Goal: Task Accomplishment & Management: Manage account settings

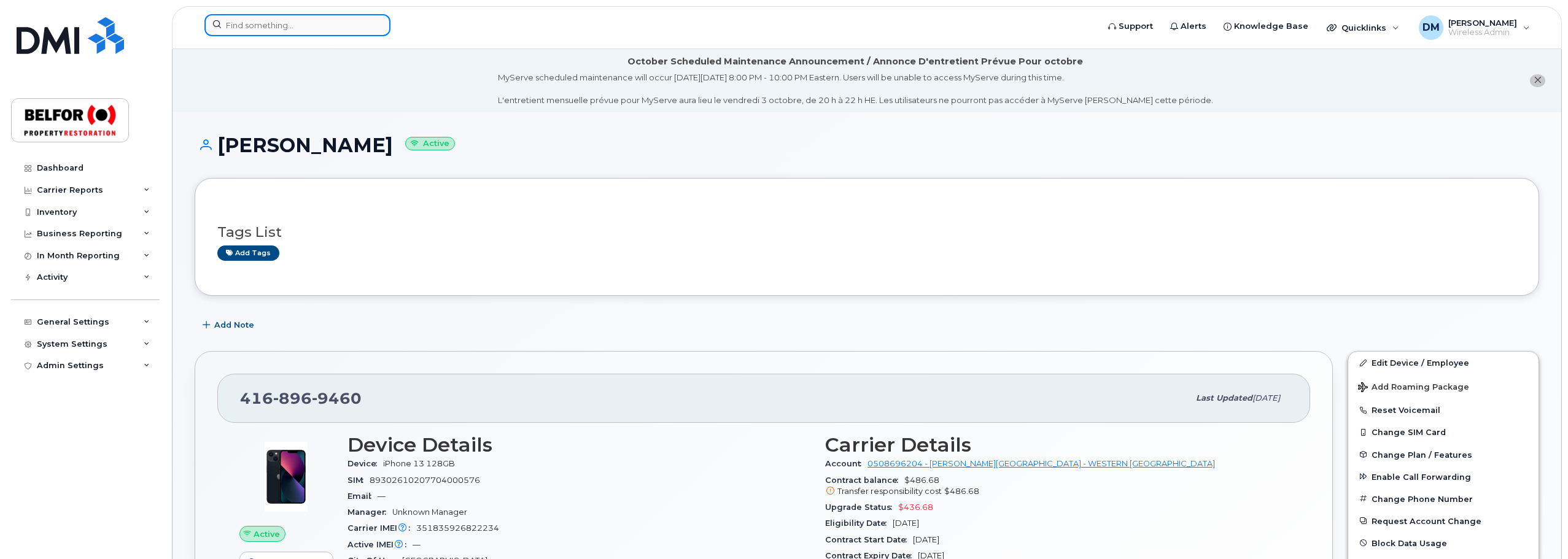
click at [277, 32] on input at bounding box center [297, 25] width 186 height 22
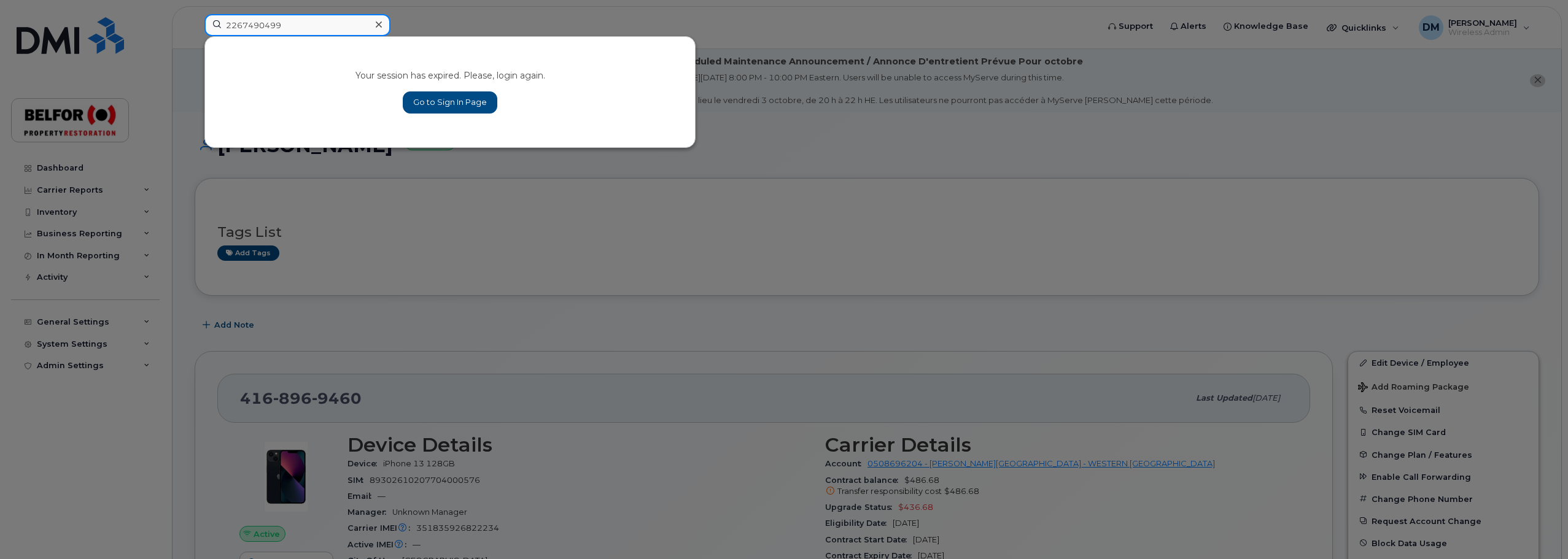
type input "2267490499"
click at [458, 97] on link "Go to Sign In Page" at bounding box center [449, 103] width 94 height 22
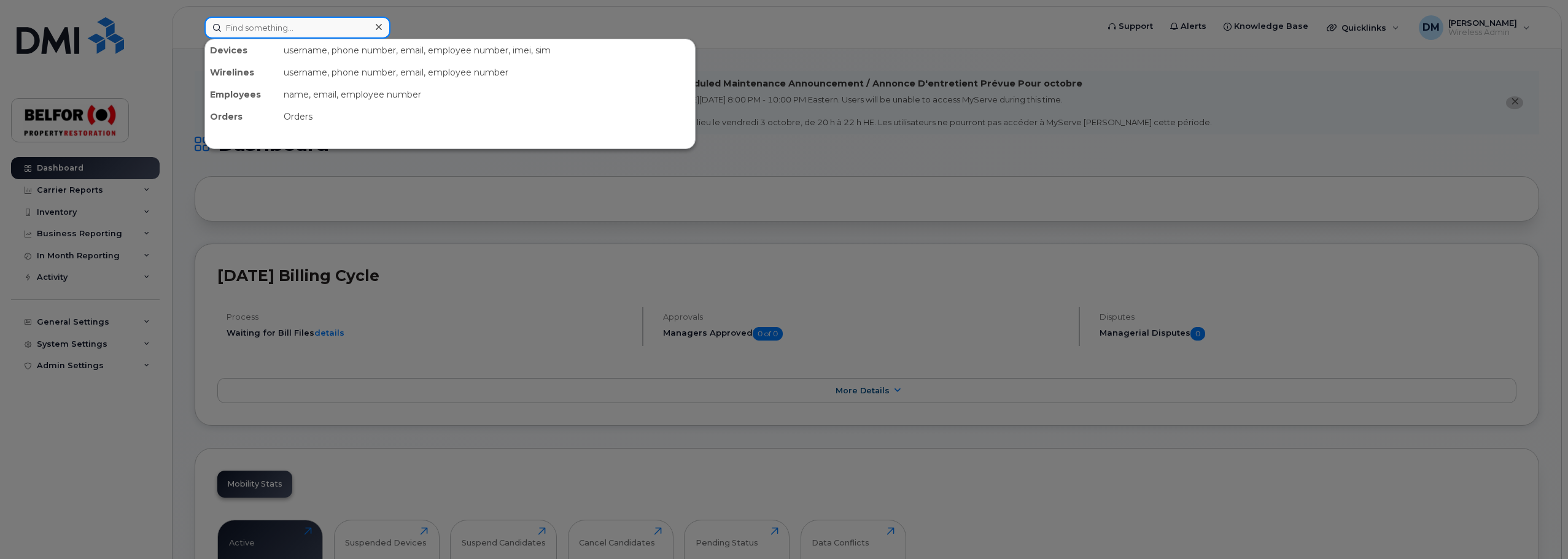
click at [259, 29] on input at bounding box center [297, 28] width 186 height 22
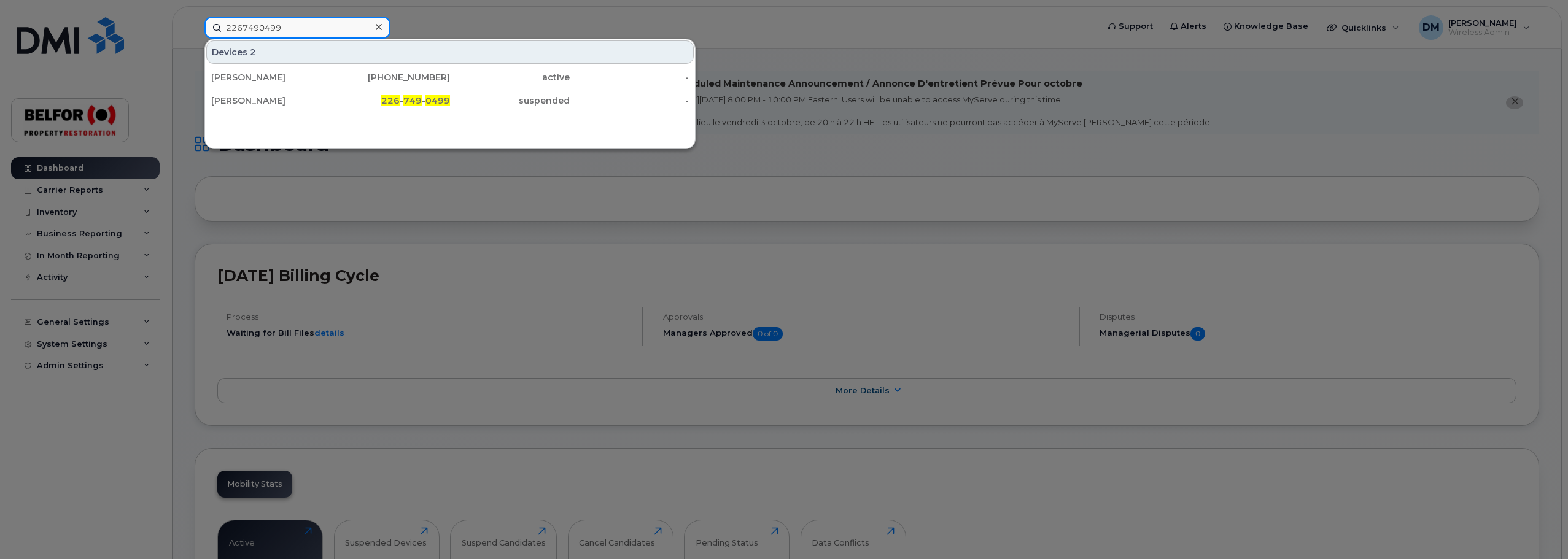
type input "2267490499"
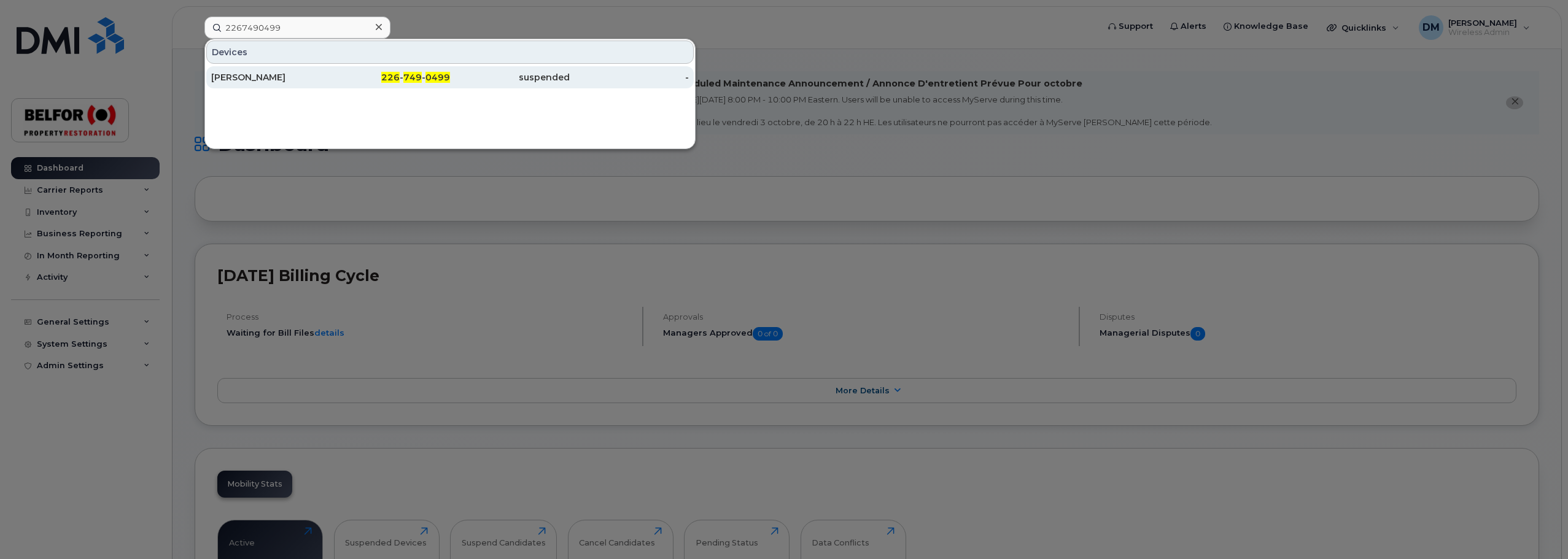
click at [271, 84] on div "[PERSON_NAME]" at bounding box center [271, 77] width 119 height 22
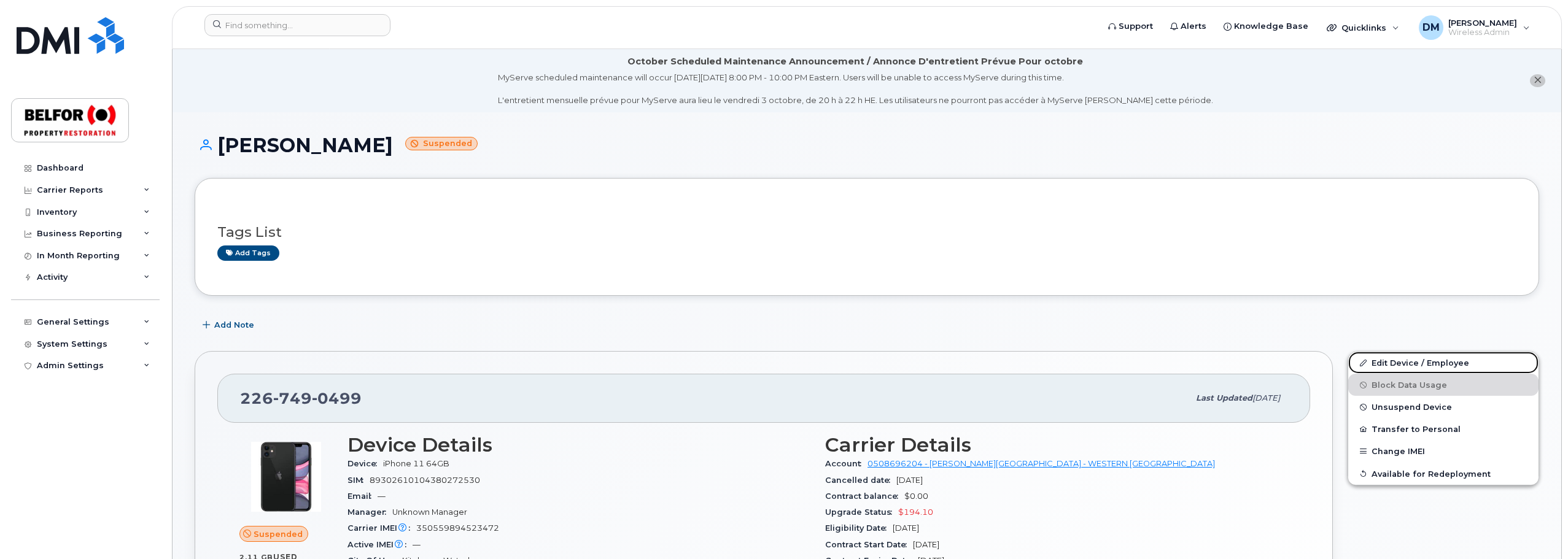
drag, startPoint x: 1415, startPoint y: 363, endPoint x: 1364, endPoint y: 350, distance: 52.6
click at [1415, 363] on link "Edit Device / Employee" at bounding box center [1444, 362] width 190 height 22
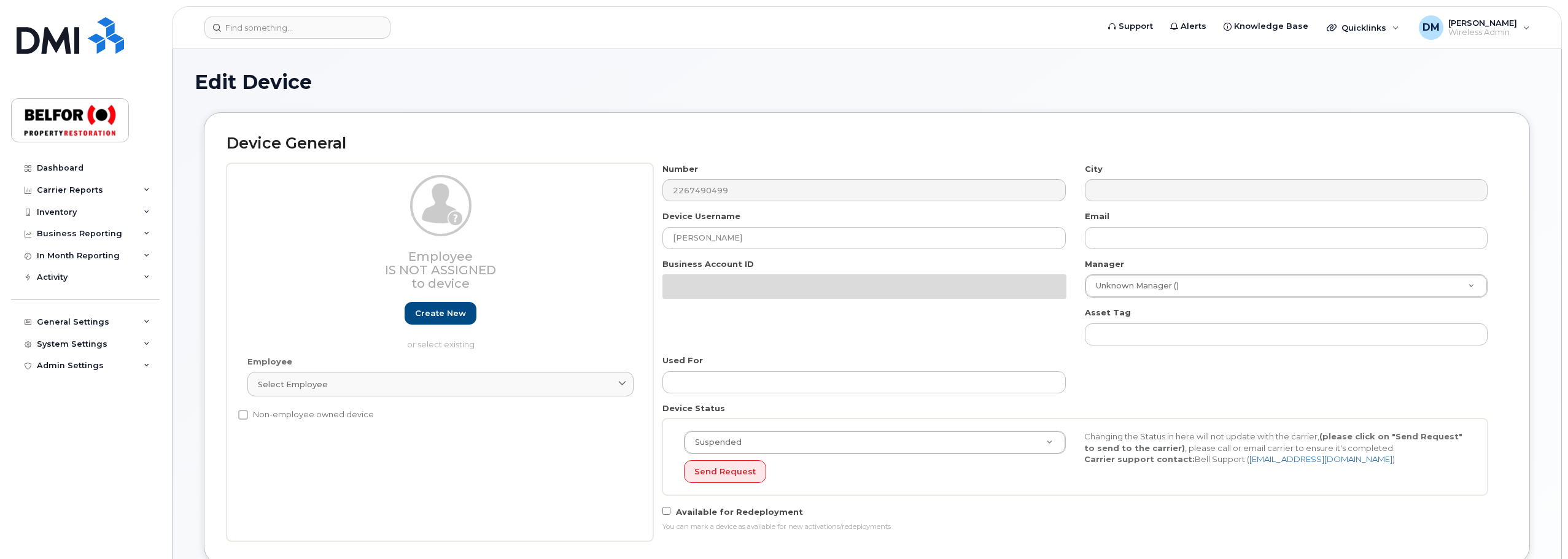
select select "5713157"
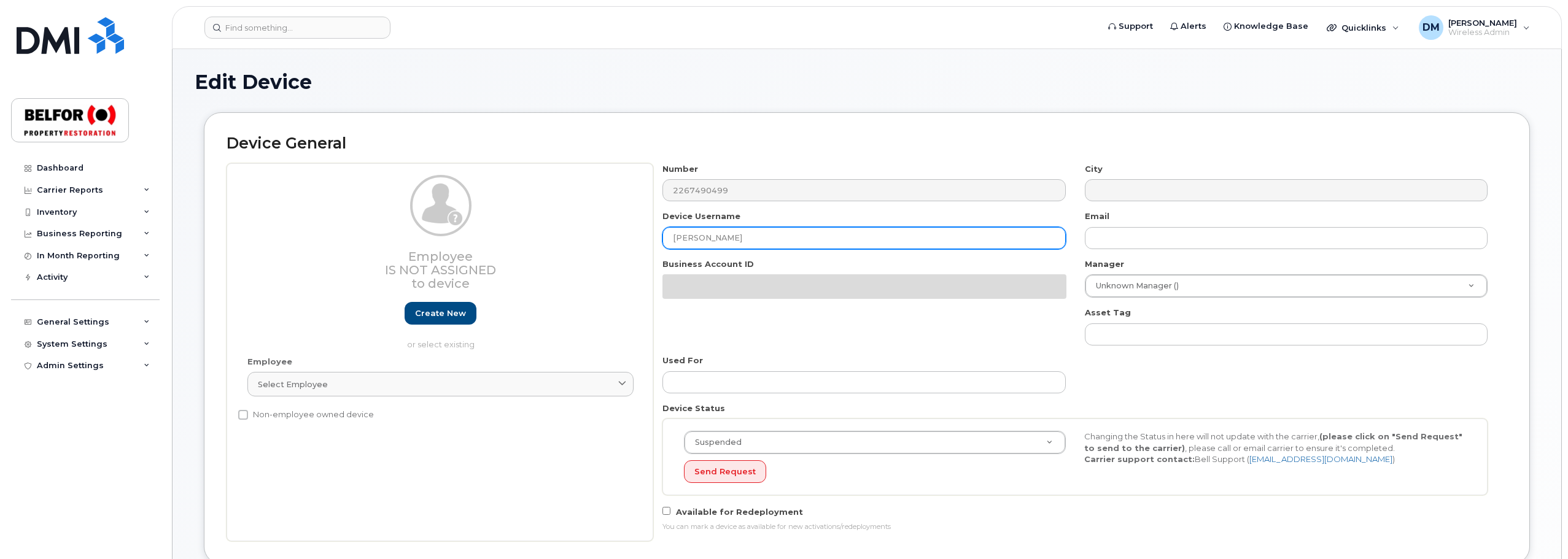
drag, startPoint x: 756, startPoint y: 238, endPoint x: 638, endPoint y: 237, distance: 118.0
click at [638, 237] on div "Employee Is not assigned to device Create new or select existing Employee Selec…" at bounding box center [867, 353] width 1281 height 379
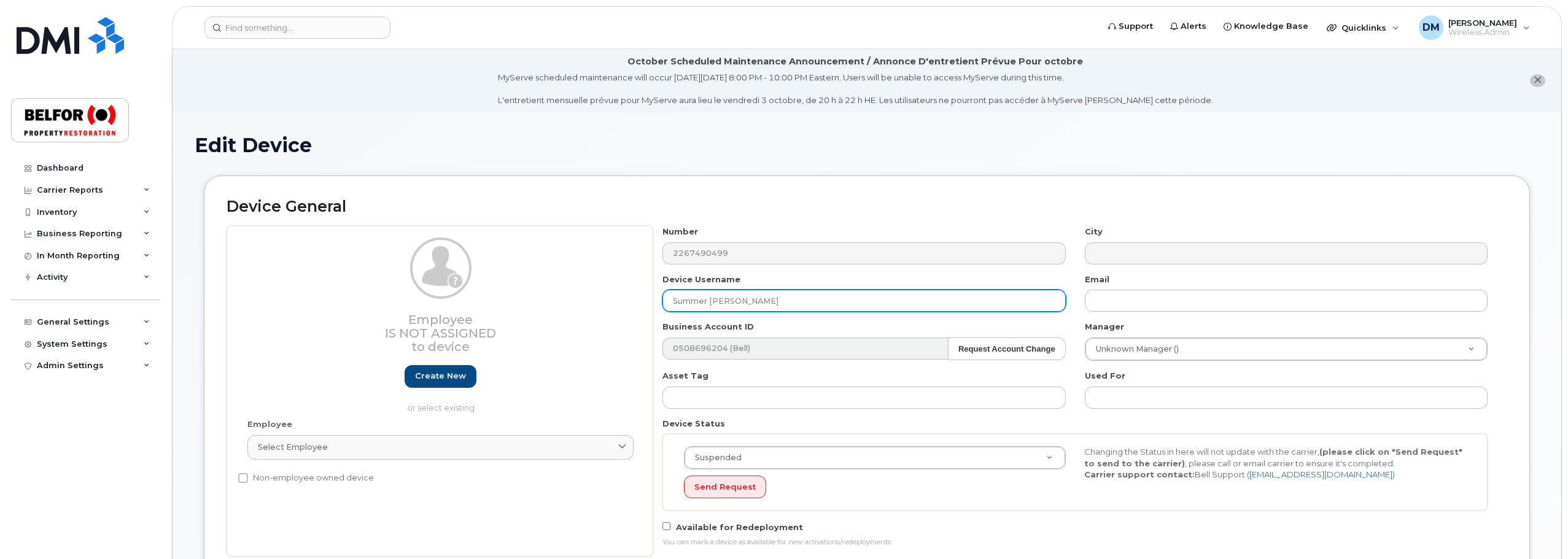
type input "Summer [PERSON_NAME]"
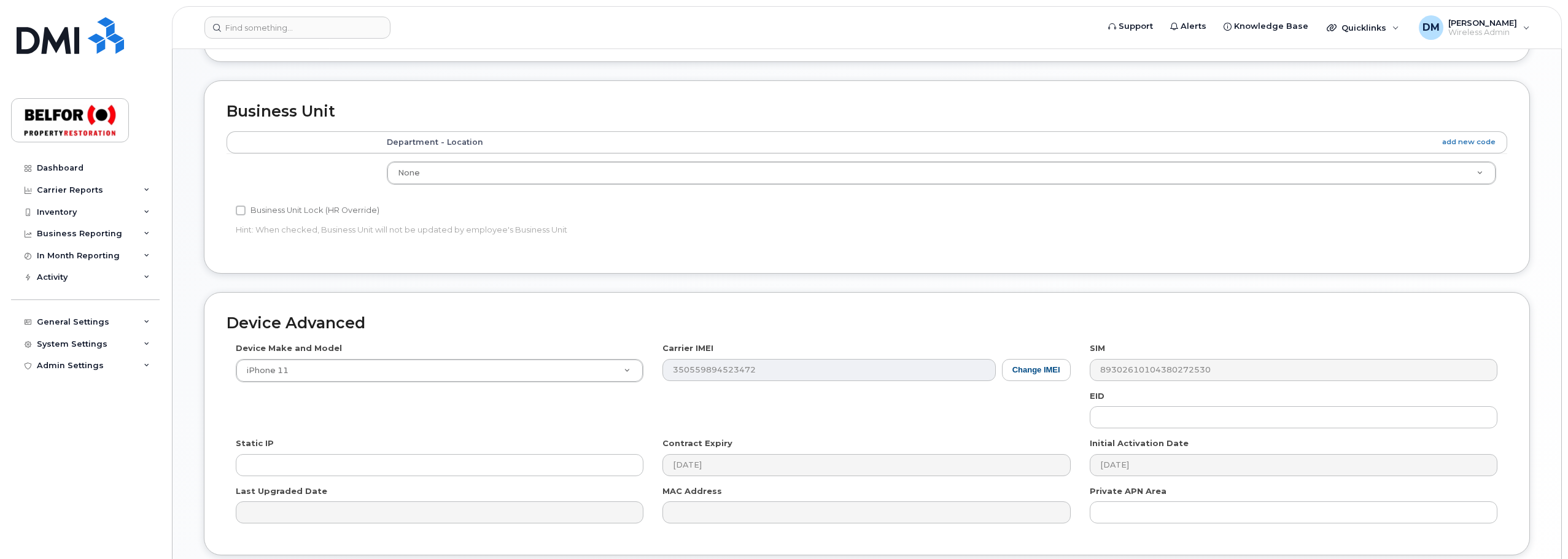
scroll to position [616, 0]
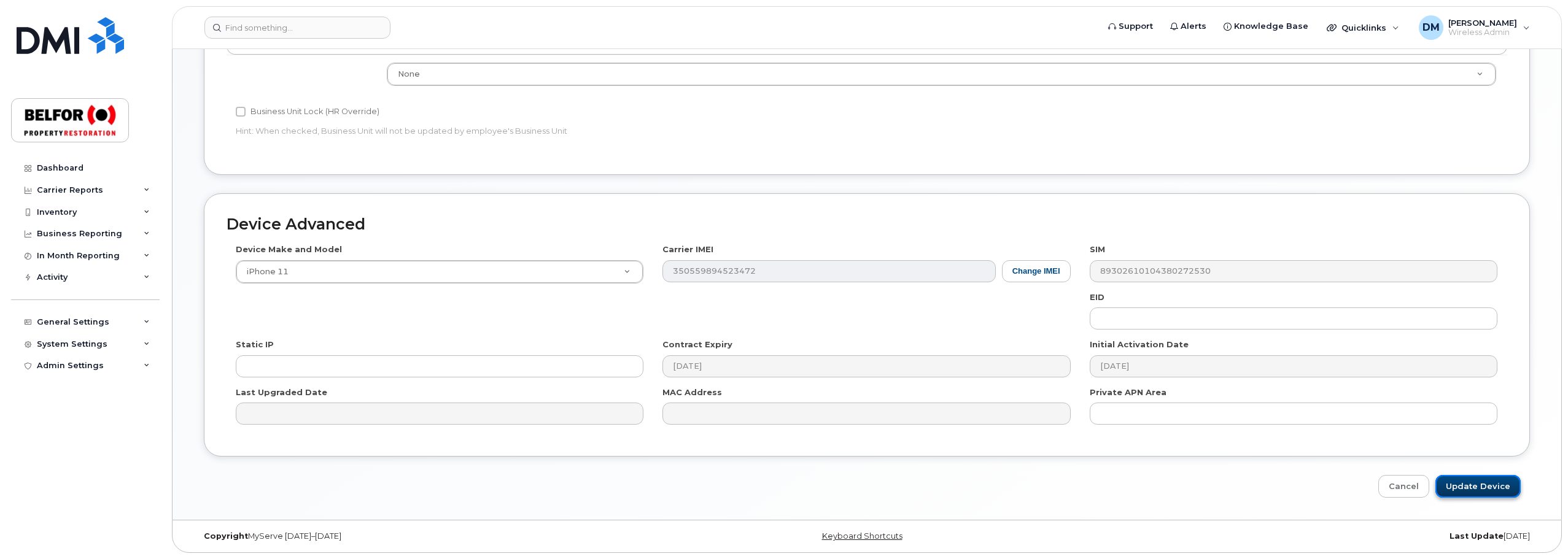
click at [1480, 492] on input "Update Device" at bounding box center [1478, 486] width 85 height 23
type input "Saving..."
